Goal: Task Accomplishment & Management: Manage account settings

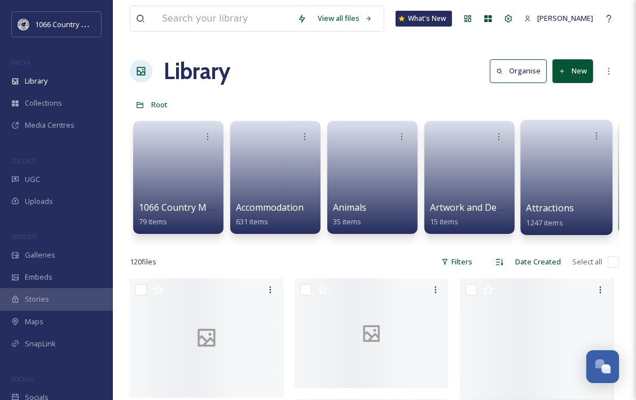
click at [553, 174] on link at bounding box center [567, 173] width 81 height 55
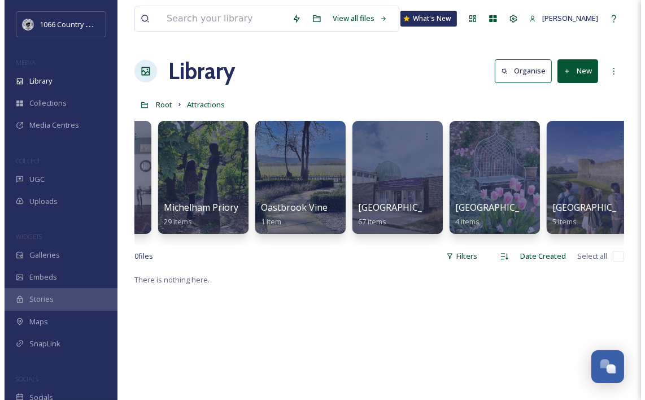
scroll to position [0, 3374]
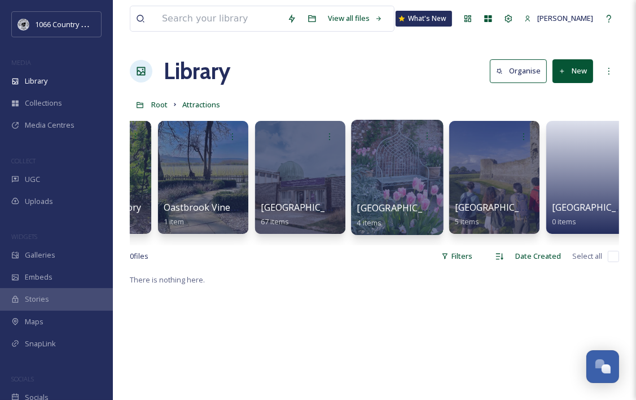
click at [394, 181] on div at bounding box center [397, 177] width 92 height 115
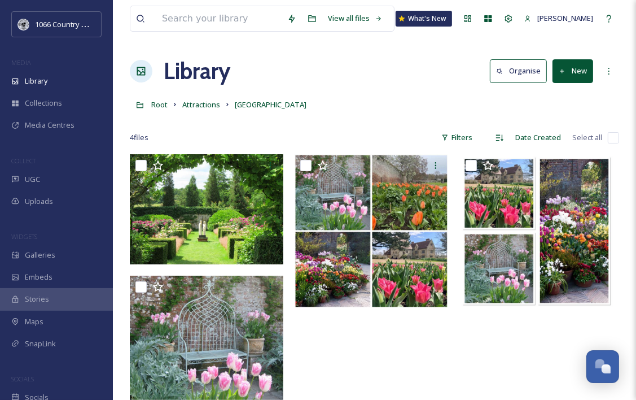
click at [569, 77] on button "New" at bounding box center [573, 70] width 41 height 23
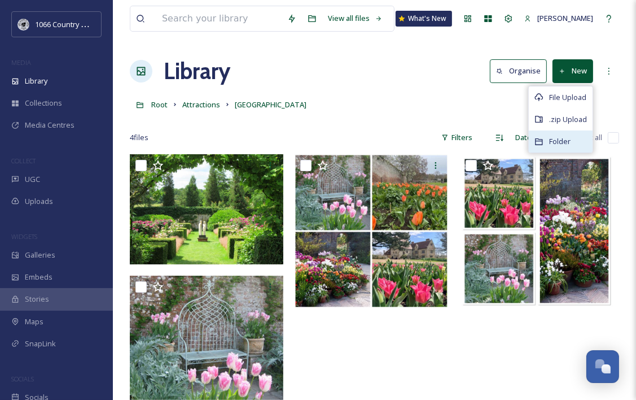
click at [556, 142] on span "Folder" at bounding box center [559, 141] width 21 height 11
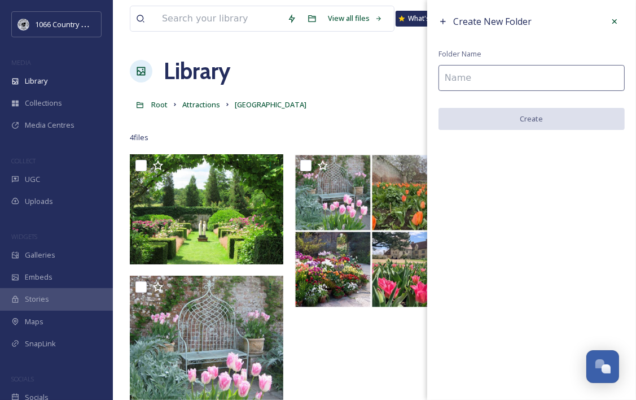
click at [505, 86] on input at bounding box center [532, 78] width 186 height 26
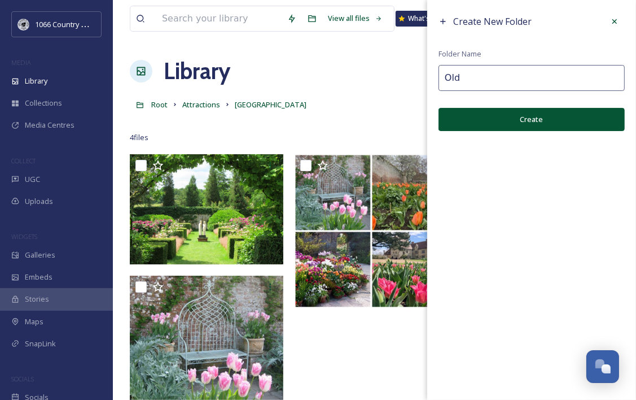
type input "Old"
click at [564, 120] on button "Create" at bounding box center [532, 119] width 186 height 23
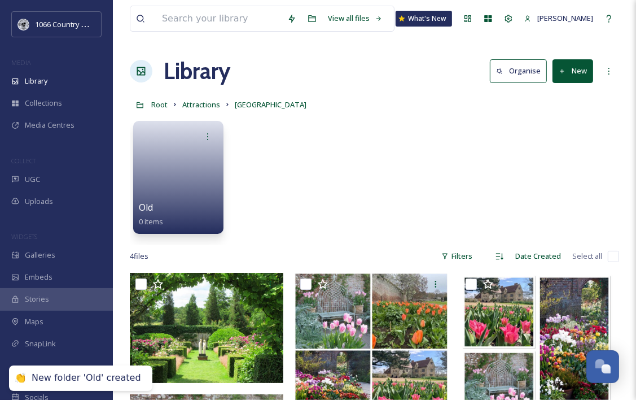
click at [610, 255] on input "checkbox" at bounding box center [613, 256] width 11 height 11
checkbox input "true"
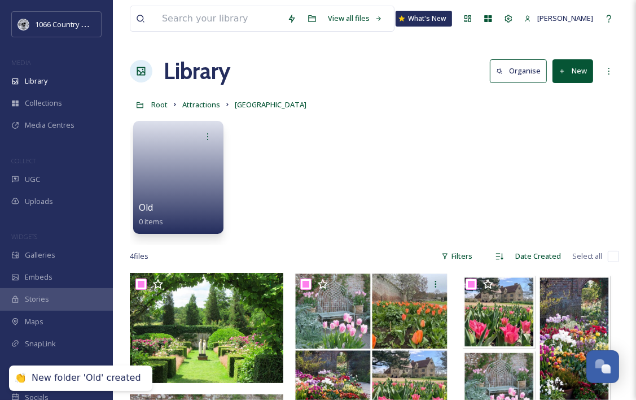
checkbox input "true"
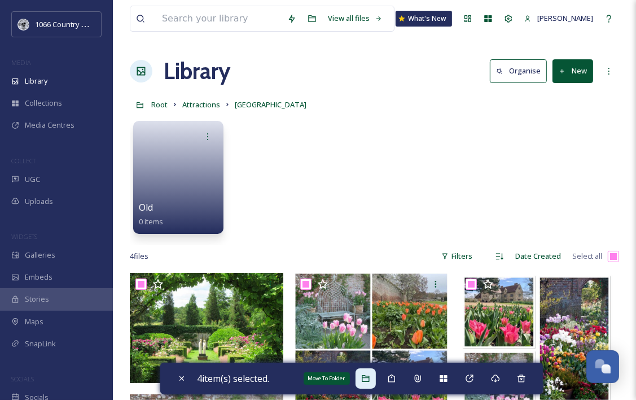
click at [368, 377] on icon at bounding box center [365, 378] width 9 height 9
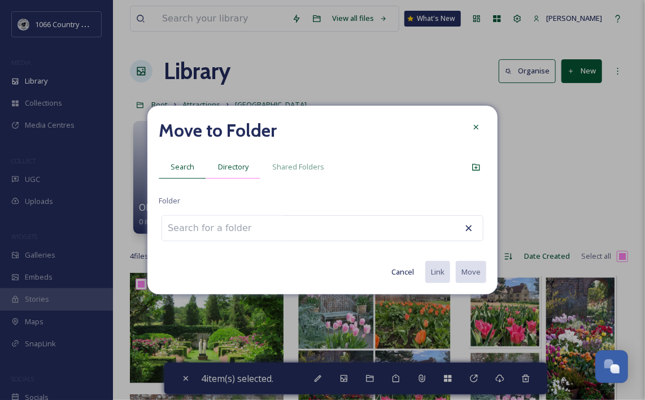
click at [242, 171] on span "Directory" at bounding box center [233, 166] width 30 height 11
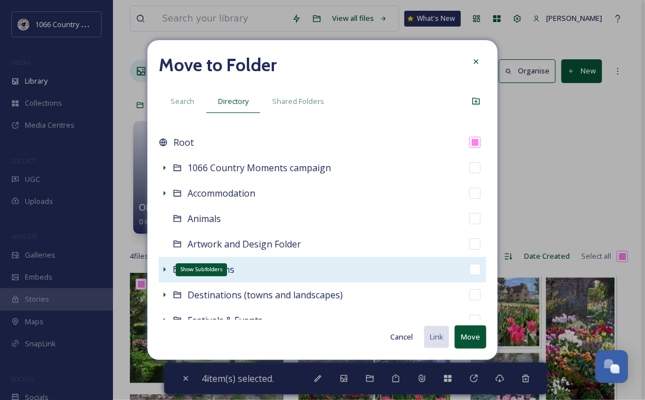
click at [166, 271] on icon at bounding box center [164, 269] width 9 height 9
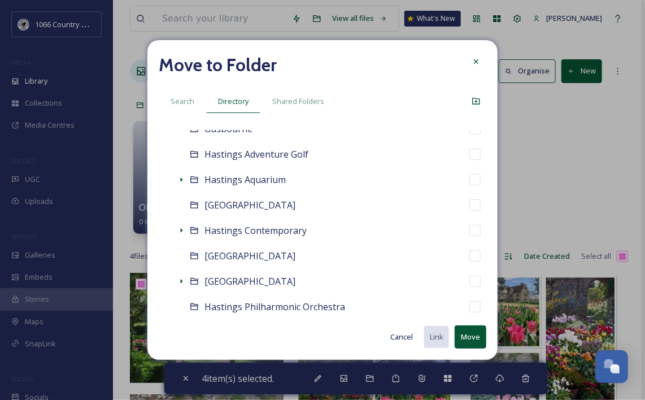
scroll to position [960, 0]
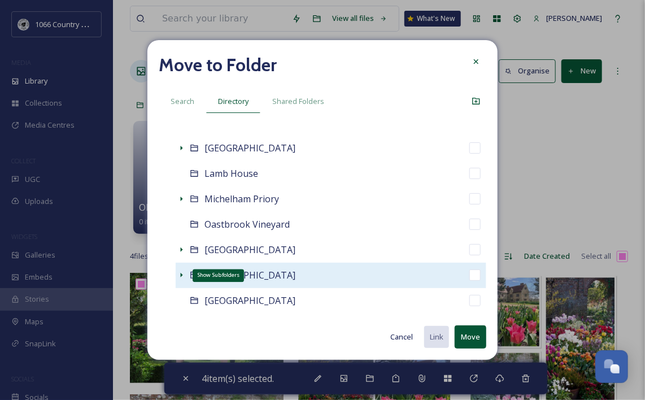
click at [181, 274] on icon at bounding box center [182, 275] width 2 height 5
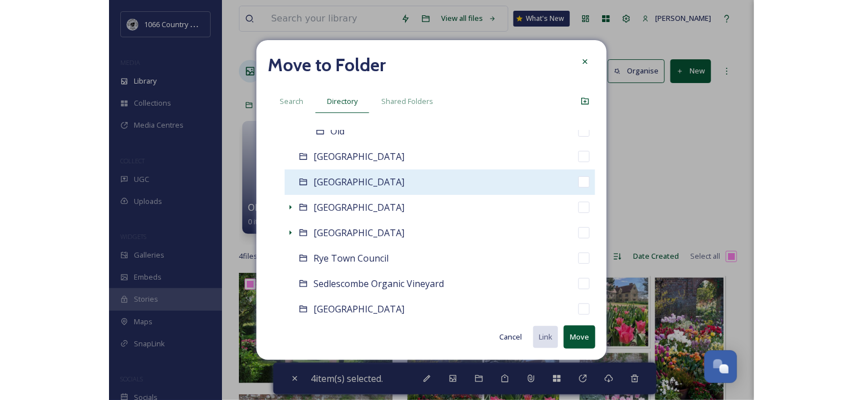
scroll to position [1073, 0]
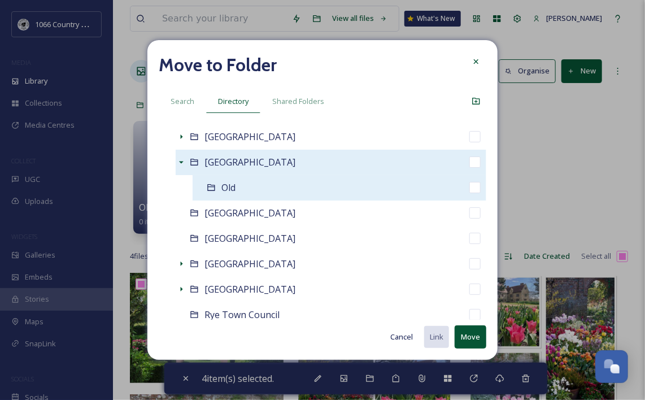
click at [469, 186] on input "checkbox" at bounding box center [474, 187] width 11 height 11
checkbox input "true"
checkbox input "false"
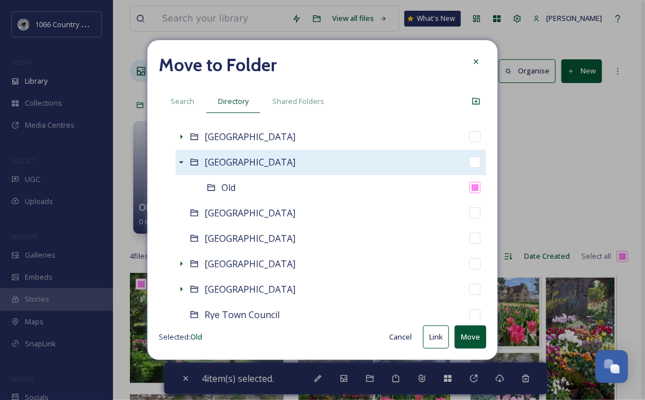
click at [468, 339] on button "Move" at bounding box center [471, 336] width 32 height 23
checkbox input "false"
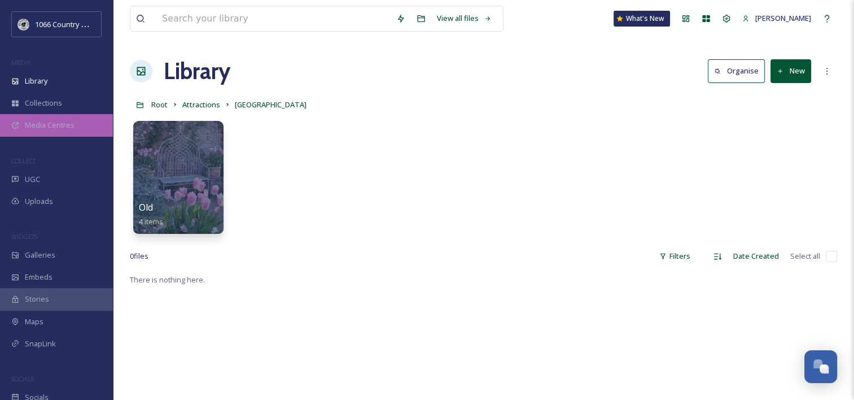
click at [47, 128] on span "Media Centres" at bounding box center [50, 125] width 50 height 11
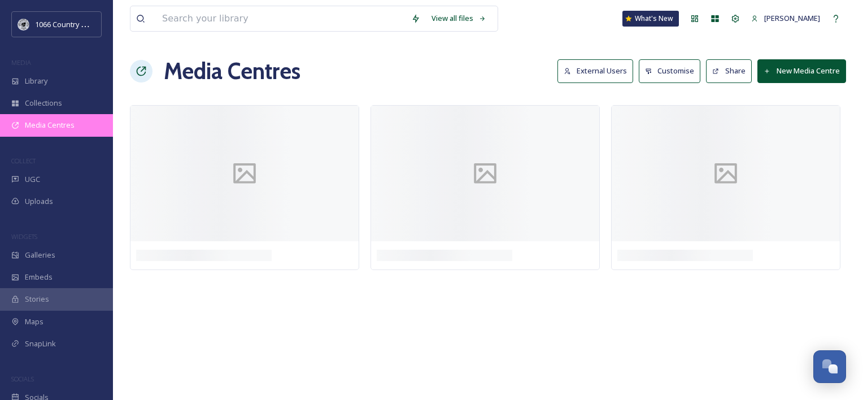
click at [65, 126] on span "Media Centres" at bounding box center [50, 125] width 50 height 11
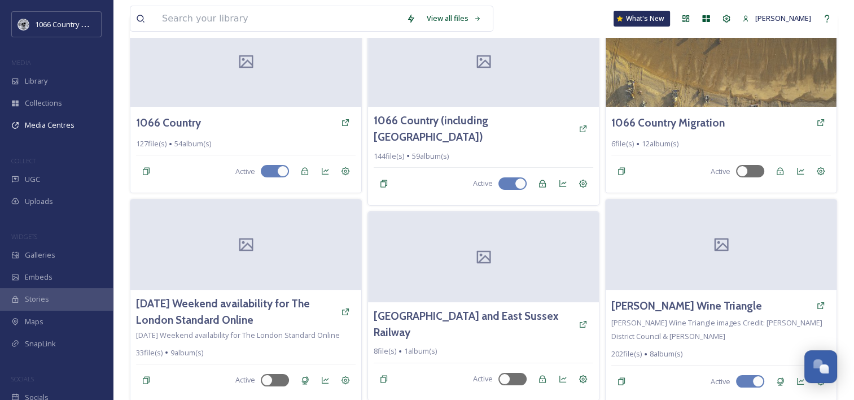
scroll to position [92, 0]
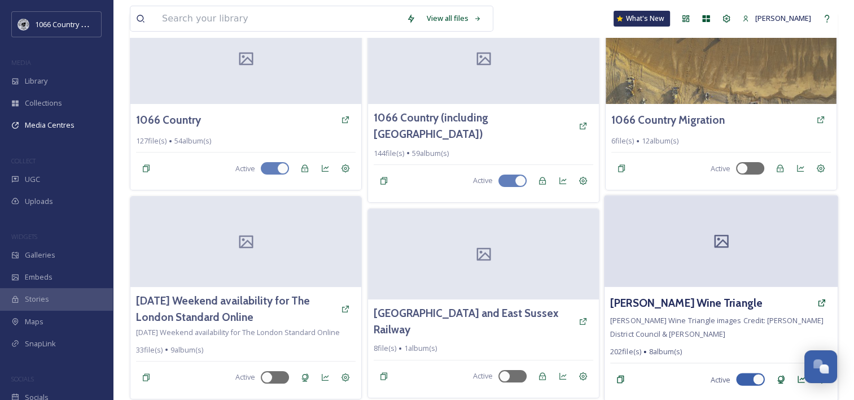
click at [654, 267] on div at bounding box center [721, 240] width 233 height 91
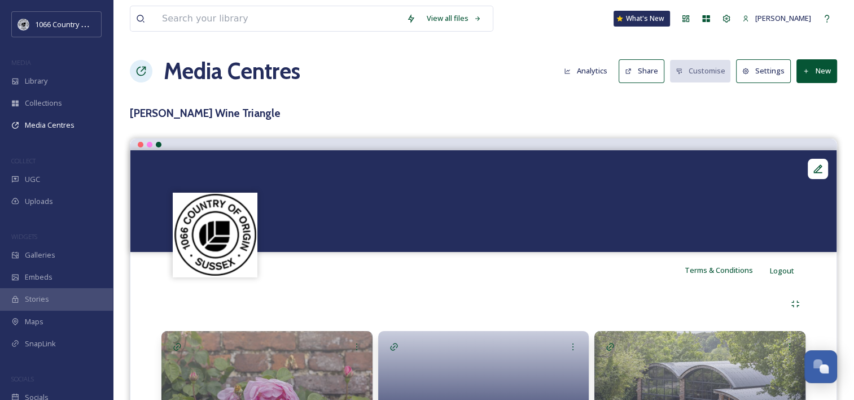
click at [651, 73] on button "Share" at bounding box center [642, 70] width 46 height 23
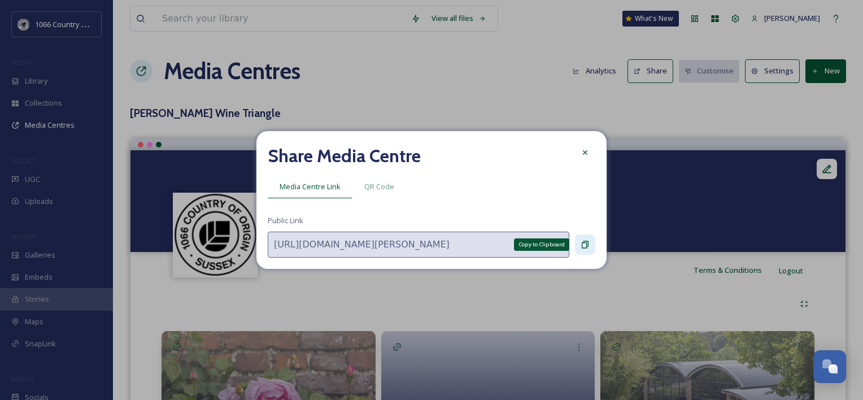
click at [582, 244] on icon at bounding box center [585, 244] width 7 height 7
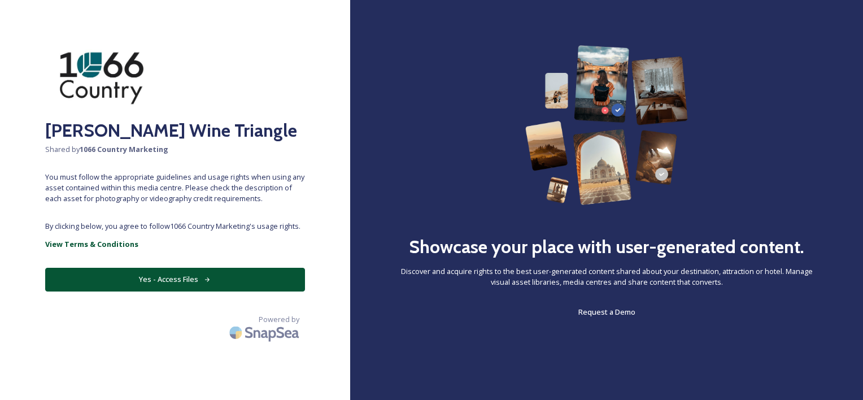
click at [160, 268] on button "Yes - Access Files" at bounding box center [175, 279] width 260 height 23
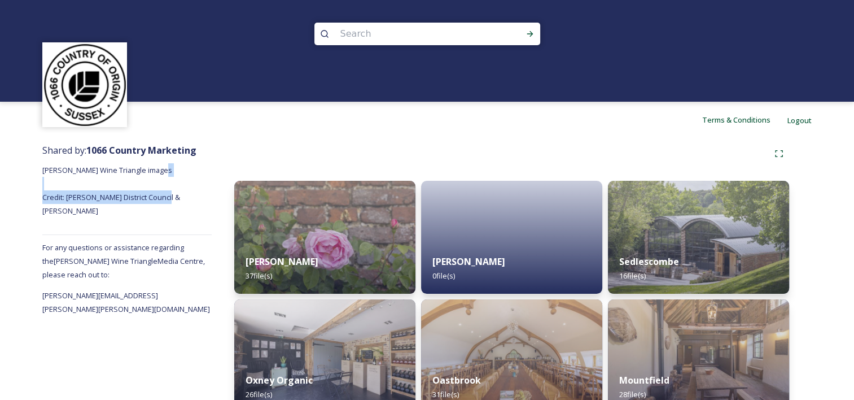
drag, startPoint x: 56, startPoint y: 196, endPoint x: 188, endPoint y: 199, distance: 131.6
click at [182, 199] on span "[PERSON_NAME] Wine Triangle images Credit: [PERSON_NAME] District Council & [PE…" at bounding box center [111, 190] width 139 height 51
click at [120, 197] on span "[PERSON_NAME] Wine Triangle images Credit: [PERSON_NAME] District Council & [PE…" at bounding box center [111, 190] width 139 height 51
click at [83, 215] on div "Shared by: 1066 Country Marketing Rother Wine Triangle images Credit: Rother Di…" at bounding box center [126, 340] width 169 height 404
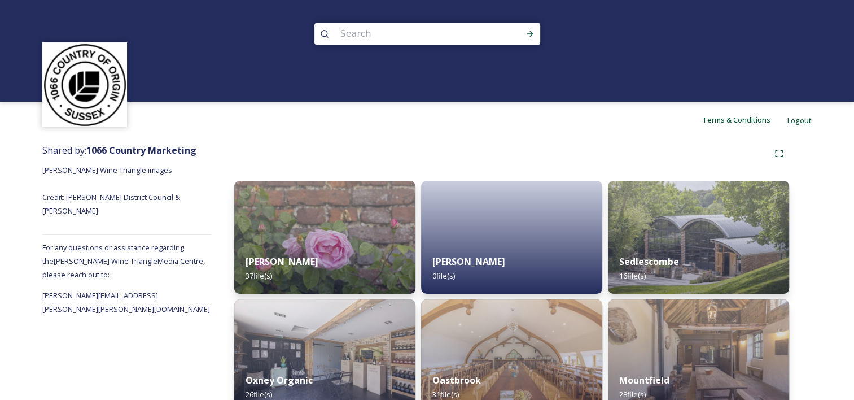
click at [84, 195] on span "[PERSON_NAME] Wine Triangle images Credit: [PERSON_NAME] District Council & [PE…" at bounding box center [111, 190] width 139 height 51
click at [66, 198] on span "[PERSON_NAME] Wine Triangle images Credit: [PERSON_NAME] District Council & [PE…" at bounding box center [111, 190] width 139 height 51
click at [149, 195] on span "[PERSON_NAME] Wine Triangle images Credit: [PERSON_NAME] District Council & [PE…" at bounding box center [111, 190] width 139 height 51
